Goal: Task Accomplishment & Management: Manage account settings

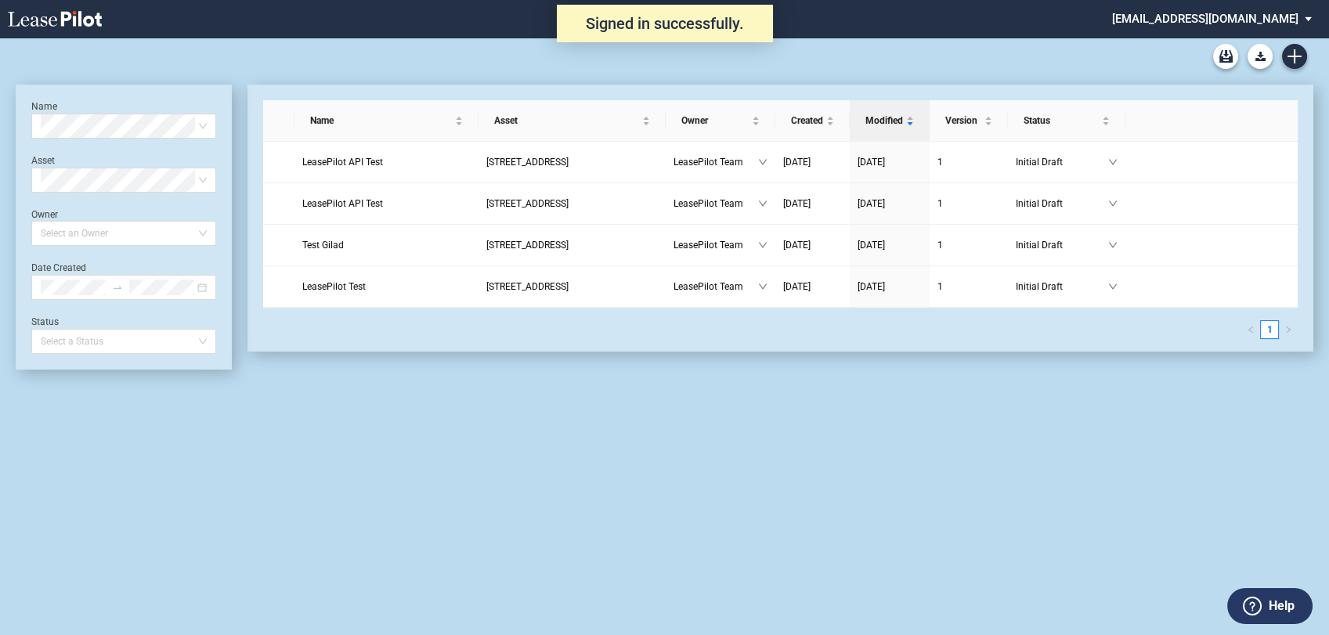
click at [1257, 23] on md-select "admin@leasepilot.co Change Password 2-Factor Authentication Admin Area Form Man…" at bounding box center [1217, 17] width 215 height 35
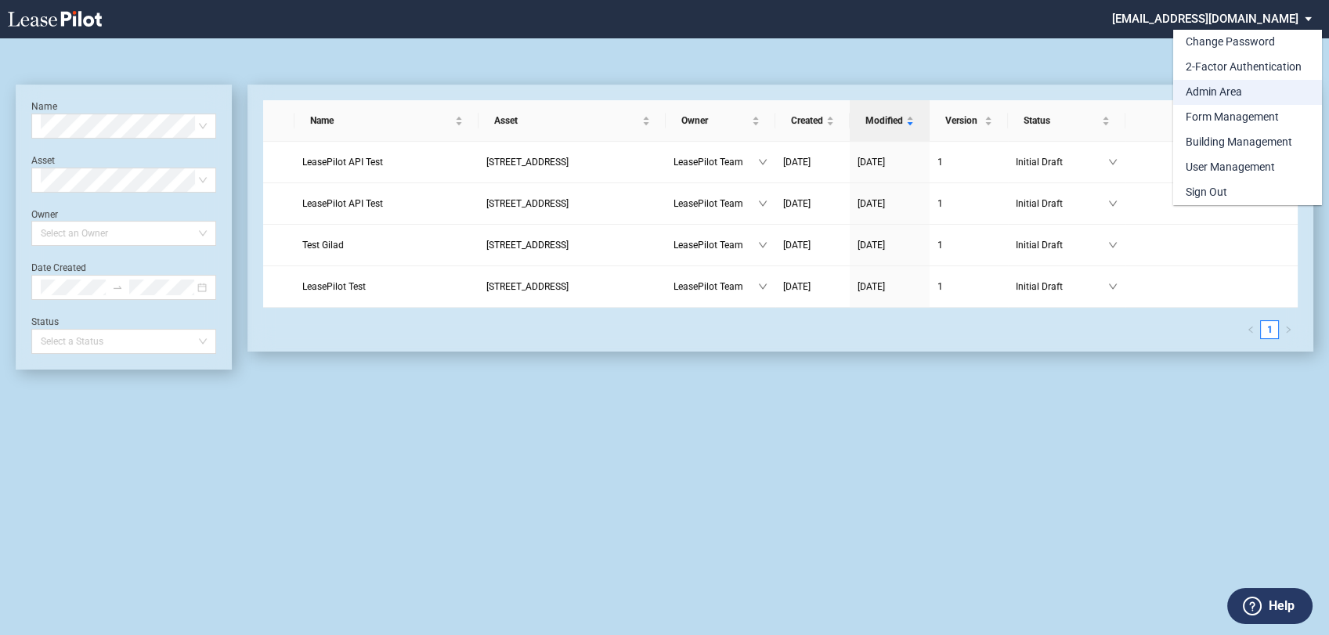
click at [1218, 88] on div "Admin Area" at bounding box center [1213, 93] width 56 height 16
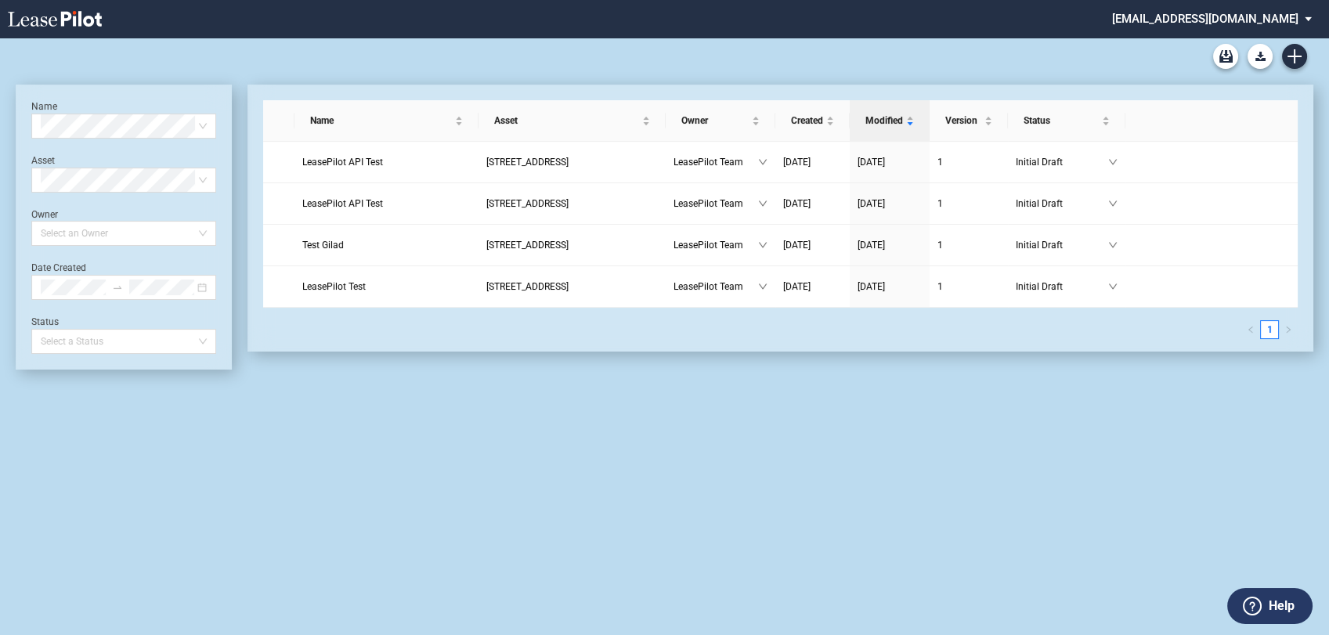
scroll to position [38, 0]
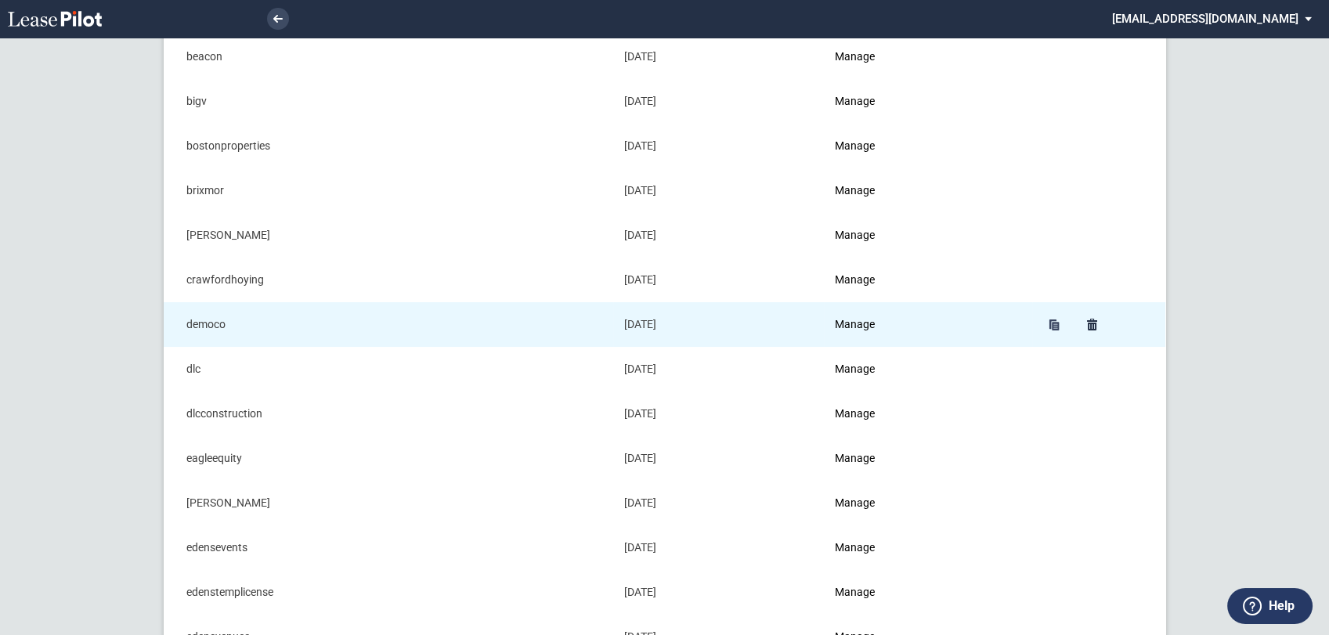
scroll to position [261, 0]
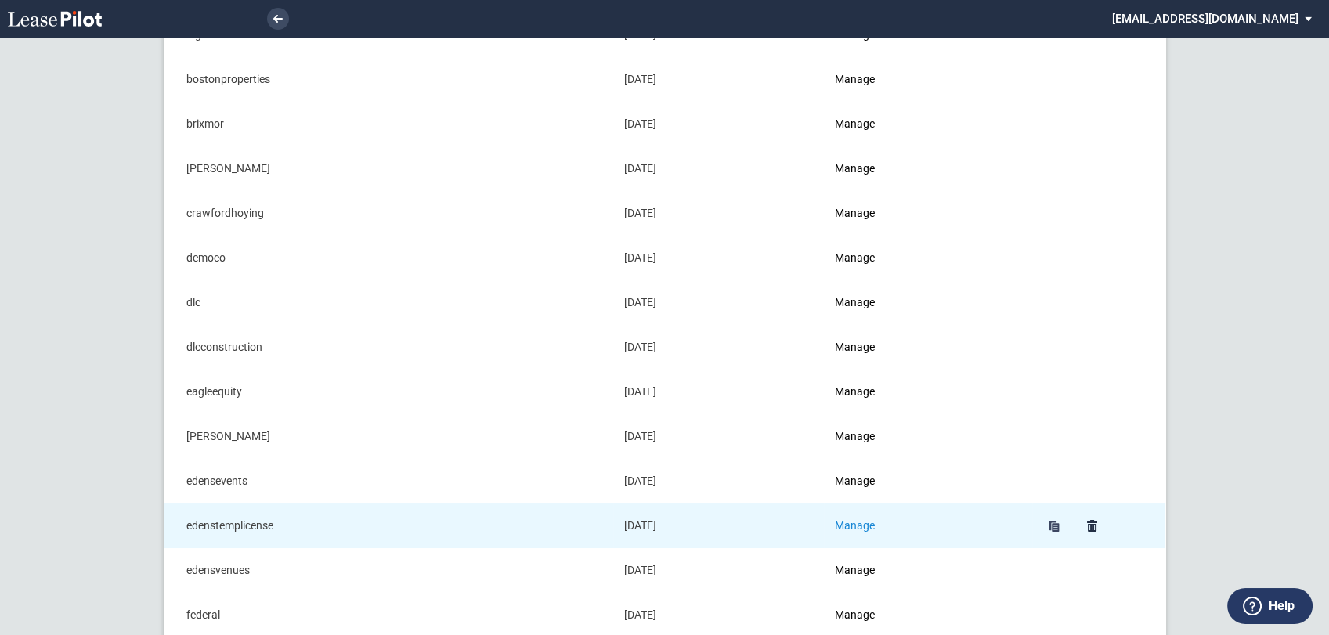
click at [856, 522] on link "Manage" at bounding box center [855, 525] width 40 height 13
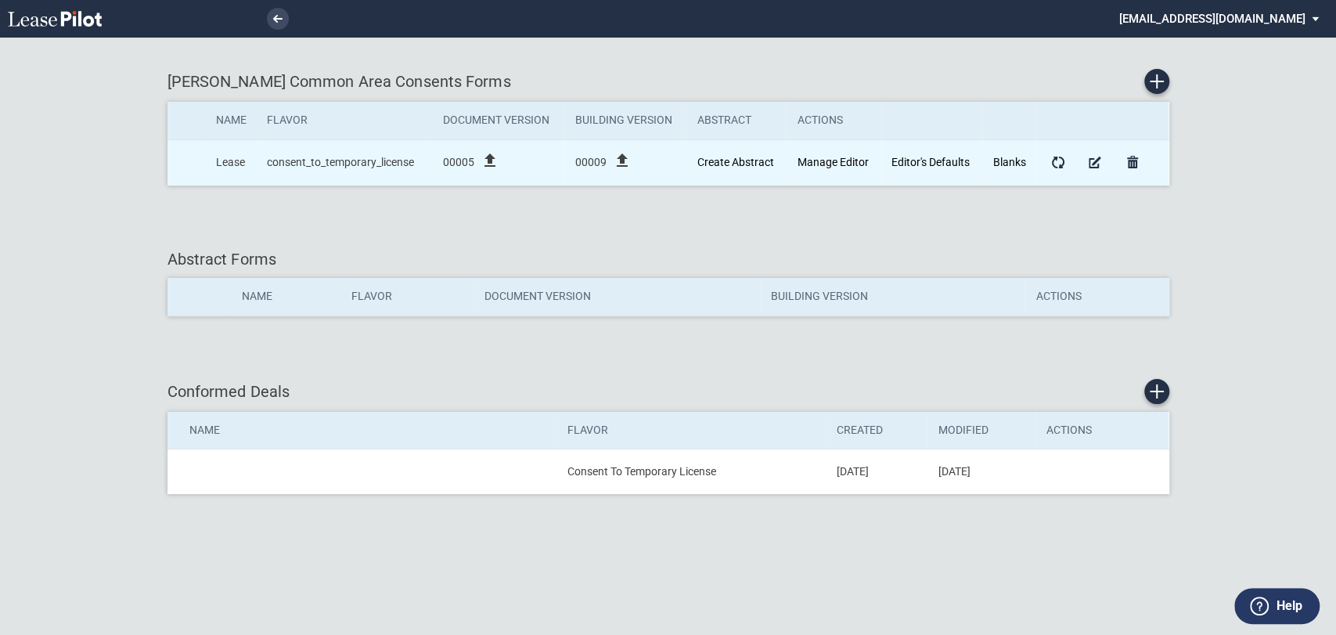
click at [529, 160] on div "00005 file_upload" at bounding box center [500, 162] width 116 height 23
click at [487, 162] on icon "file_upload" at bounding box center [489, 160] width 19 height 19
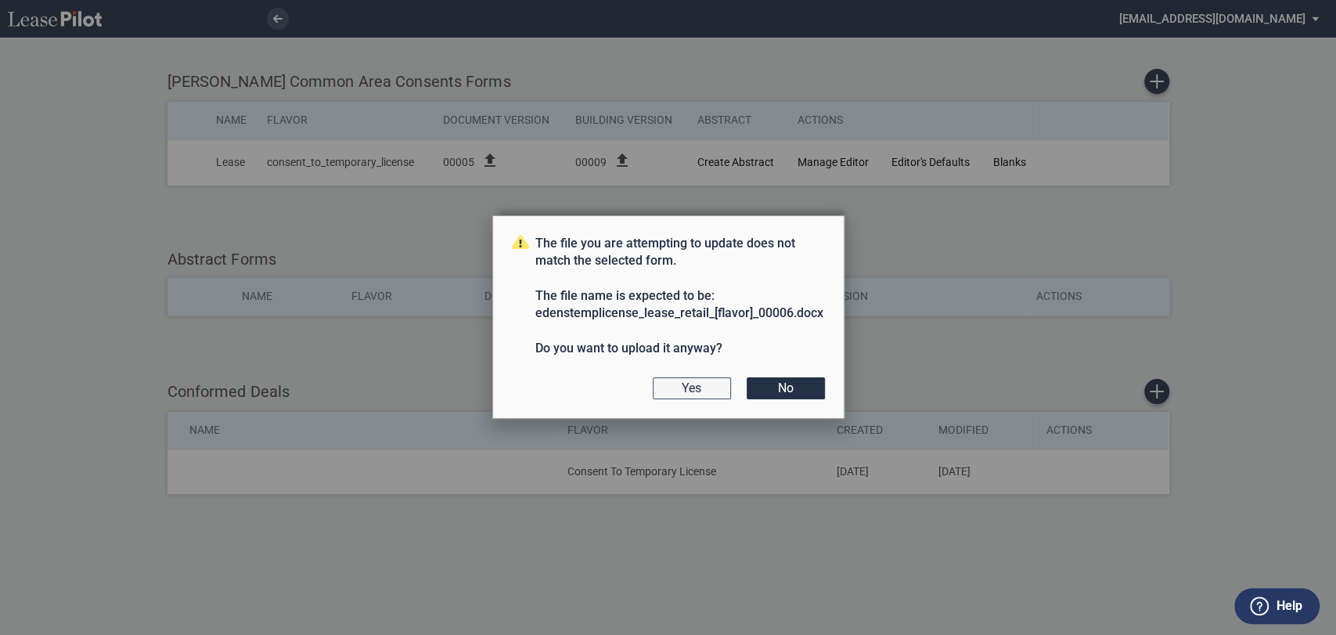
click at [701, 386] on button "Yes" at bounding box center [692, 388] width 78 height 22
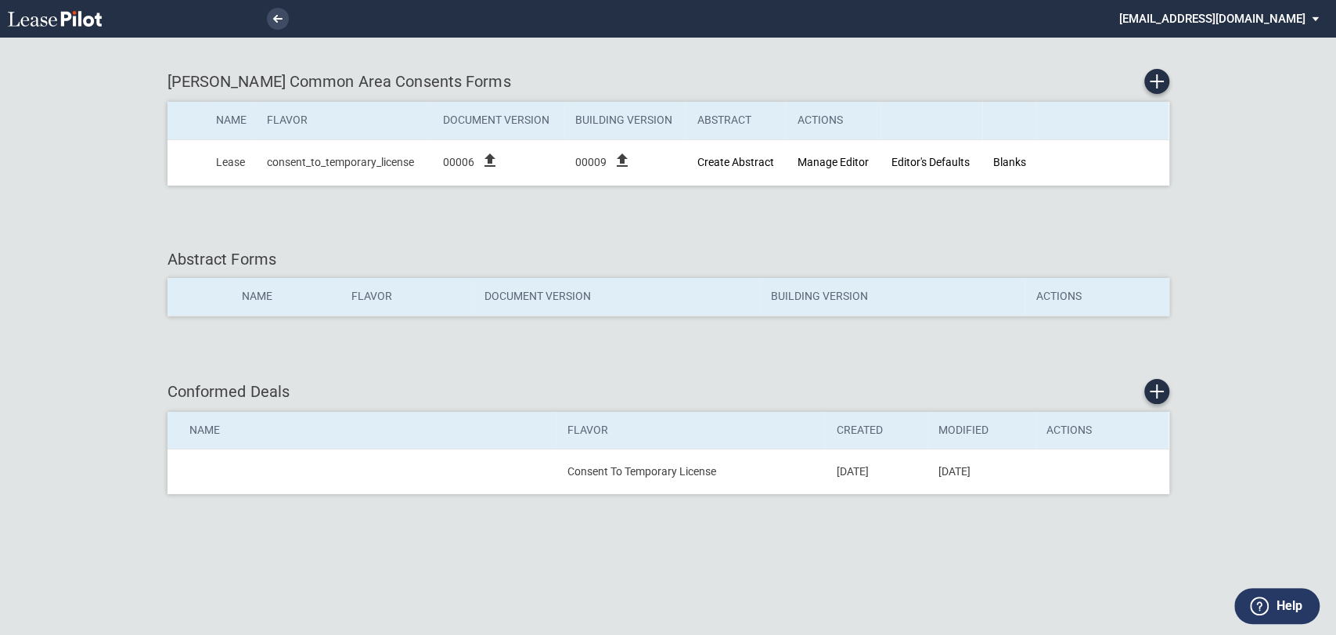
click at [1249, 20] on md-select "admin@leasepilot.co Change Password 2-Factor Authentication Admin Area Form Man…" at bounding box center [1225, 17] width 215 height 35
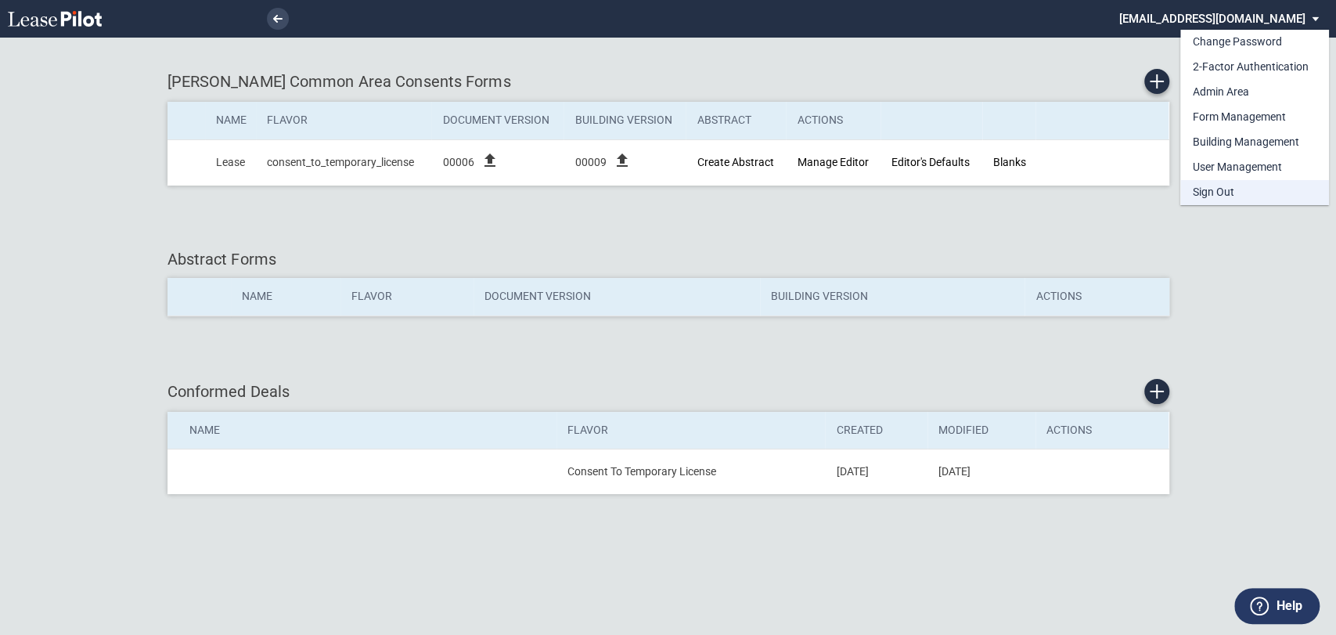
click at [1228, 191] on div "Sign Out" at bounding box center [1213, 193] width 41 height 16
